Goal: Task Accomplishment & Management: Use online tool/utility

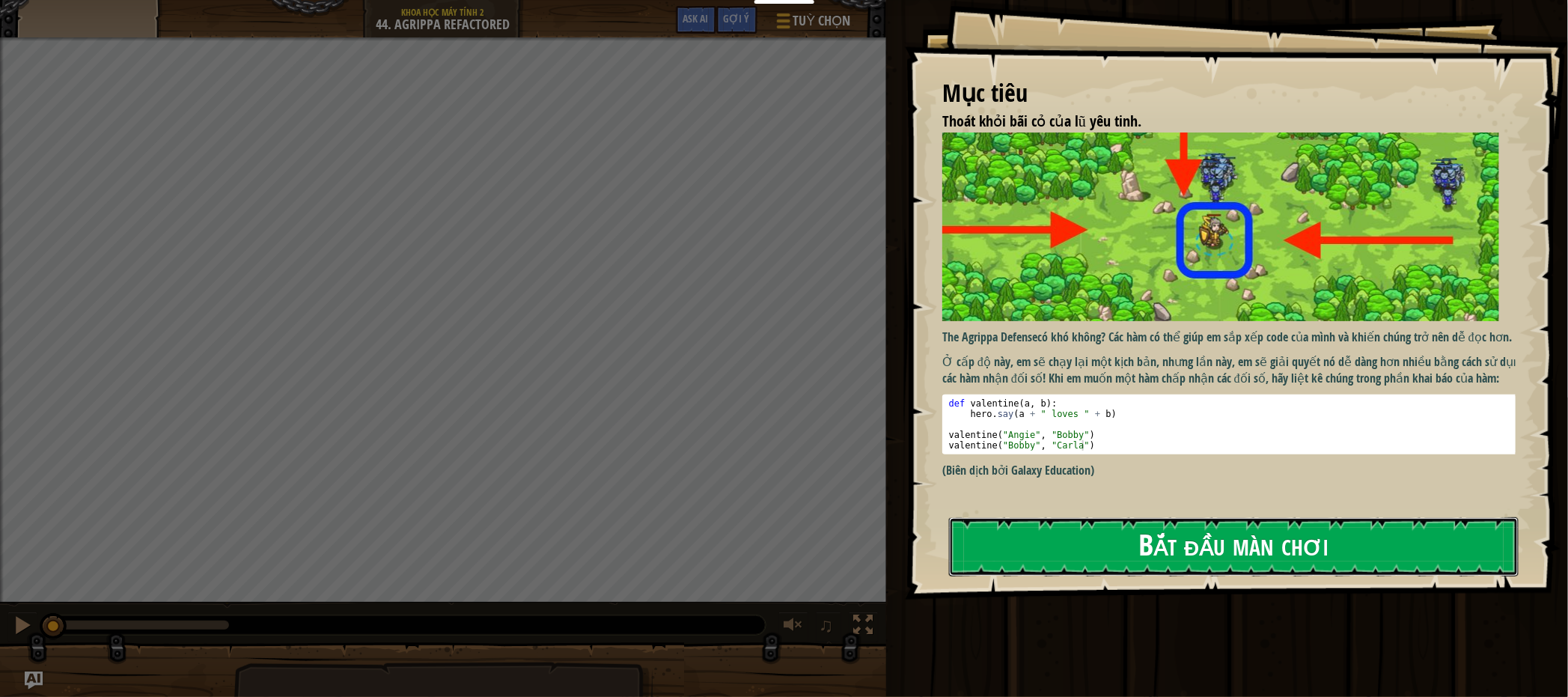
click at [1099, 523] on button "Bắt đầu màn chơi" at bounding box center [1234, 547] width 569 height 59
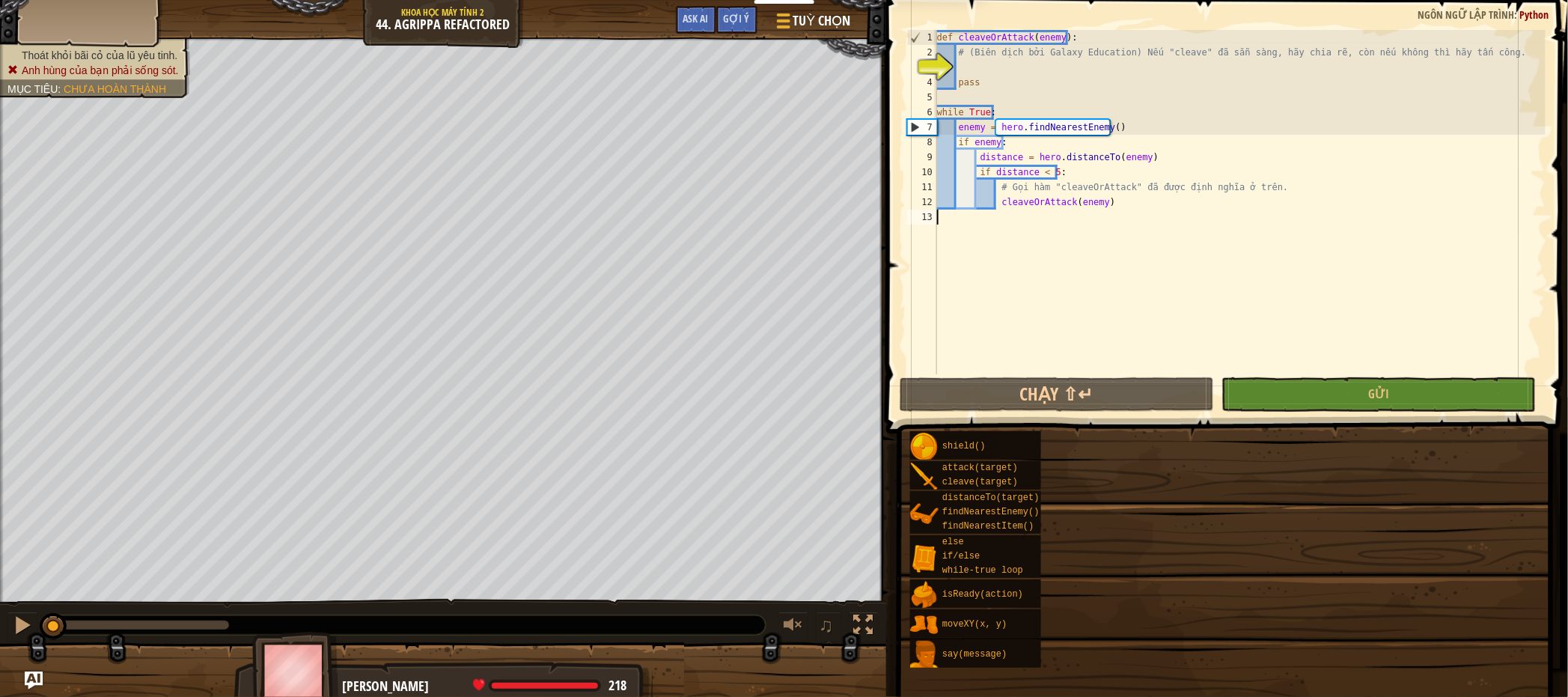
click at [1154, 227] on div "def cleaveOrAttack ( enemy ) : # (Biên dịch bởi Galaxy Education) Nếu "cleave" …" at bounding box center [1240, 217] width 612 height 374
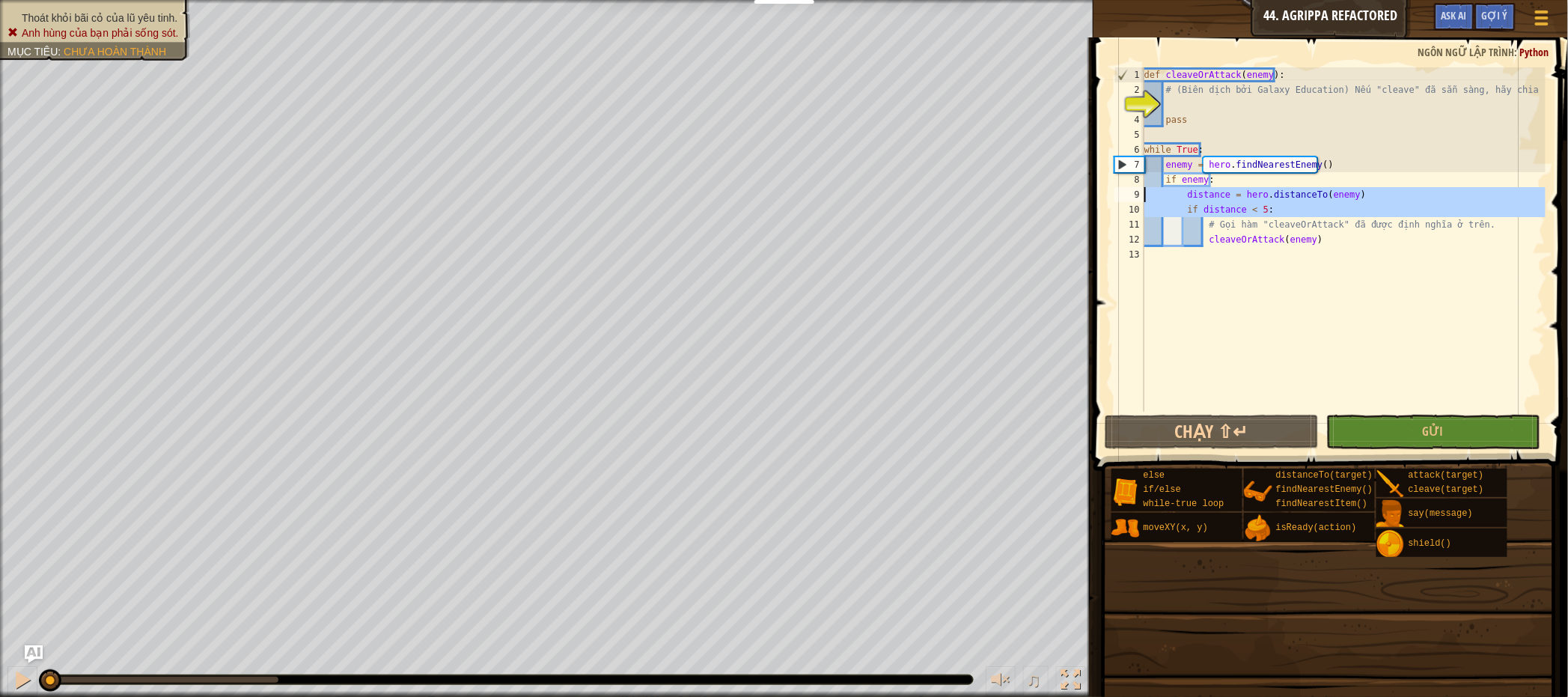
click at [1081, 189] on div "Khoá học Khoa học máy tính 2 44. [PERSON_NAME] Refactored Tuỳ chọn Xong Gợi ý A…" at bounding box center [784, 348] width 1568 height 697
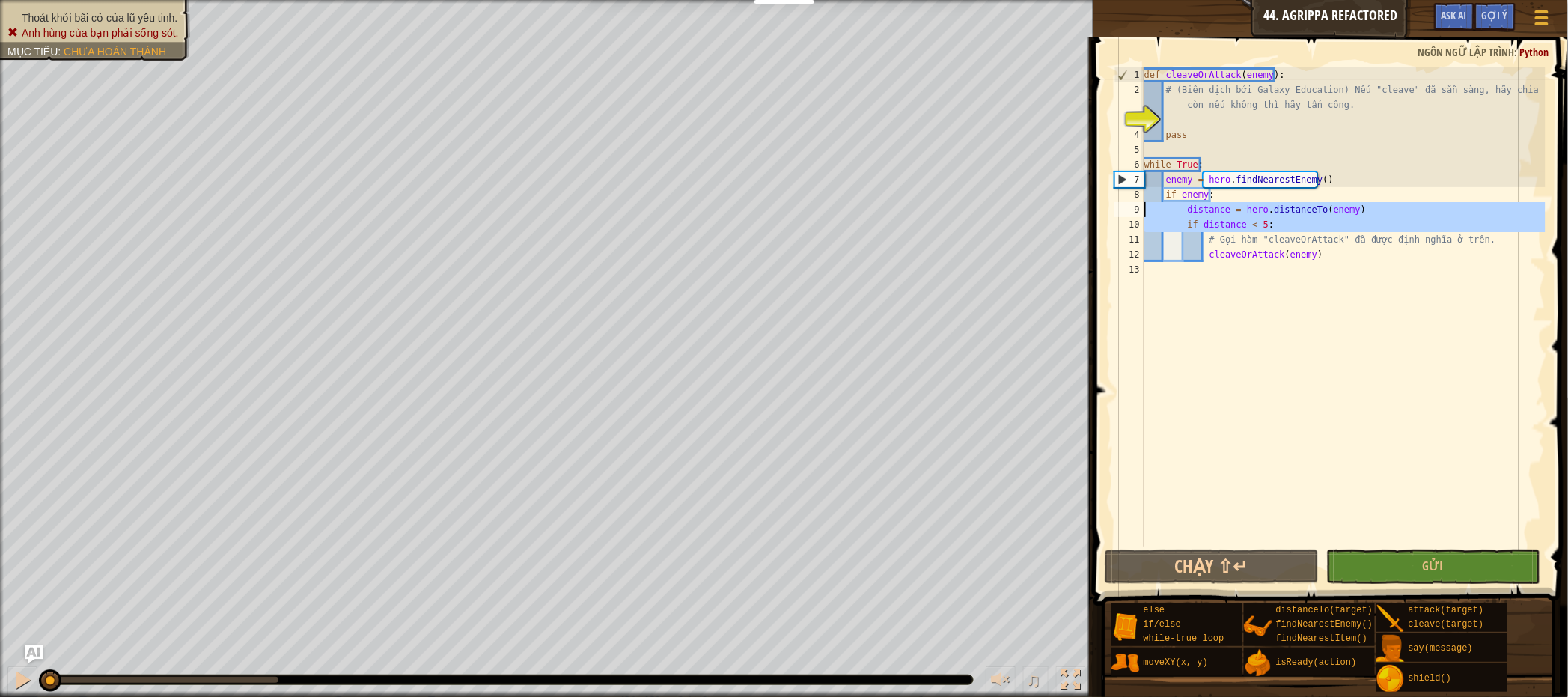
click at [1219, 198] on div "def cleaveOrAttack ( enemy ) : # (Biên dịch bởi Galaxy Education) Nếu "cleave" …" at bounding box center [1344, 321] width 404 height 509
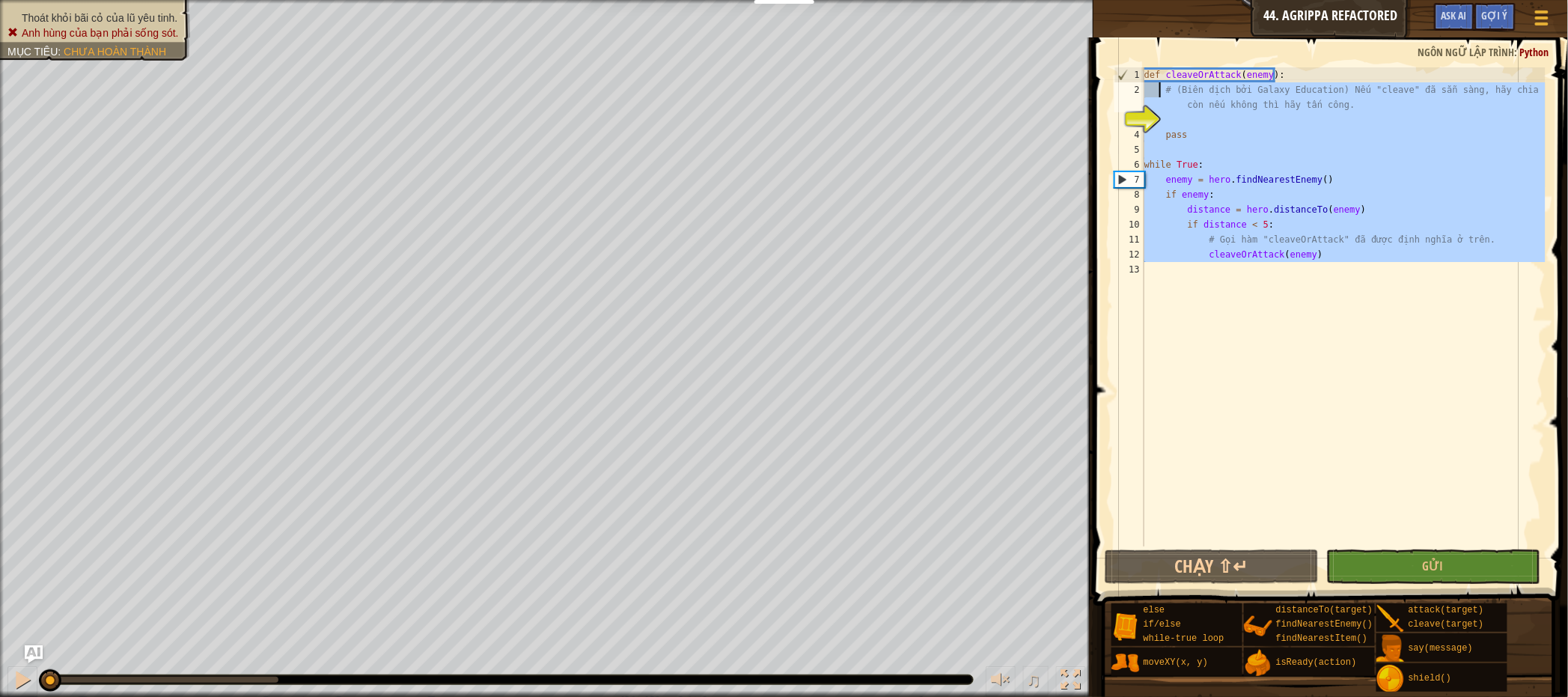
drag, startPoint x: 1381, startPoint y: 282, endPoint x: 1145, endPoint y: 73, distance: 315.2
click at [1145, 73] on div "def cleaveOrAttack ( enemy ) : # (Biên dịch bởi Galaxy Education) Nếu "cleave" …" at bounding box center [1344, 321] width 404 height 509
type textarea "def cleaveOrAttack(enemy): # (Biên dịch bởi Galaxy Education) Nếu "cleave" đã s…"
click at [1218, 126] on div "def cleaveOrAttack ( enemy ) : # (Biên dịch bởi Galaxy Education) Nếu "cleave" …" at bounding box center [1344, 307] width 404 height 479
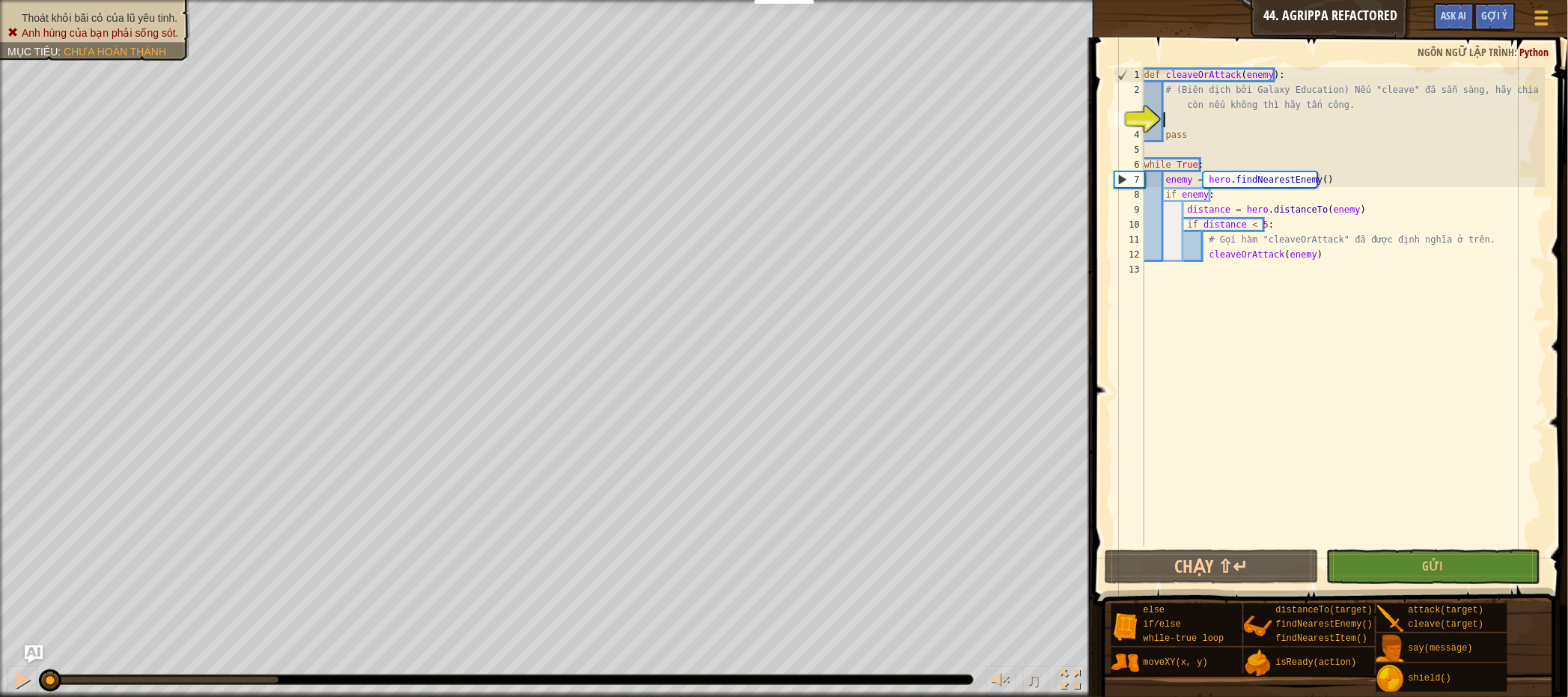
click at [1219, 114] on div "def cleaveOrAttack ( enemy ) : # (Biên dịch bởi Galaxy Education) Nếu "cleave" …" at bounding box center [1344, 321] width 404 height 509
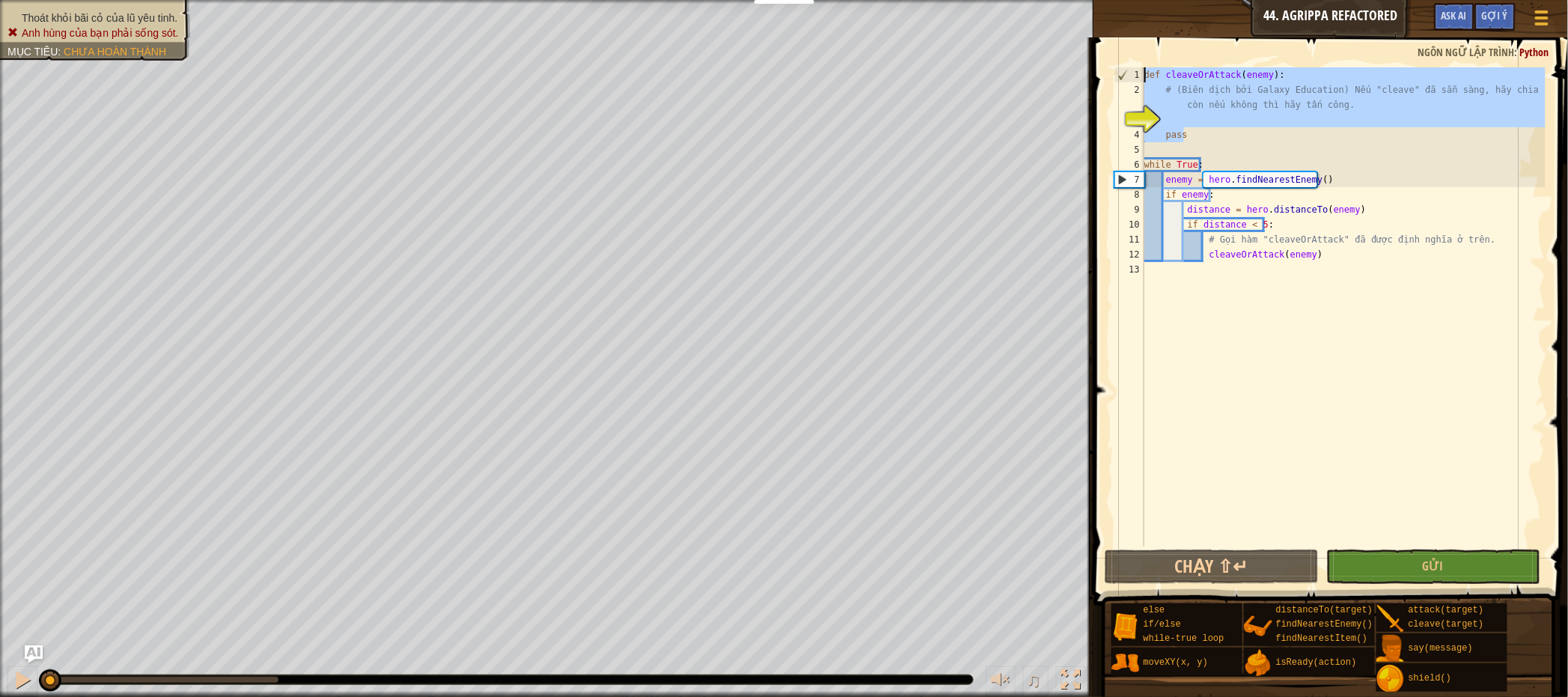
drag, startPoint x: 1311, startPoint y: 133, endPoint x: 1220, endPoint y: 131, distance: 91.0
click at [1094, 70] on div "1 2 3 4 5 6 7 8 9 10 11 12 13 def cleaveOrAttack ( enemy ) : # (Biên dịch bởi G…" at bounding box center [1328, 351] width 479 height 612
click at [1341, 176] on div "def cleaveOrAttack ( enemy ) : # (Biên dịch bởi Galaxy Education) Nếu "cleave" …" at bounding box center [1344, 321] width 404 height 509
type textarea "enemy = hero.findNearestEnemy()"
